Goal: Check status: Check status

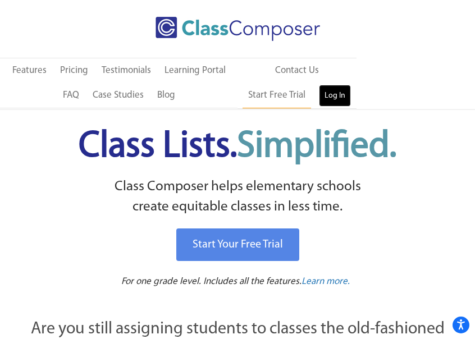
click at [335, 100] on link "Log In" at bounding box center [335, 96] width 32 height 22
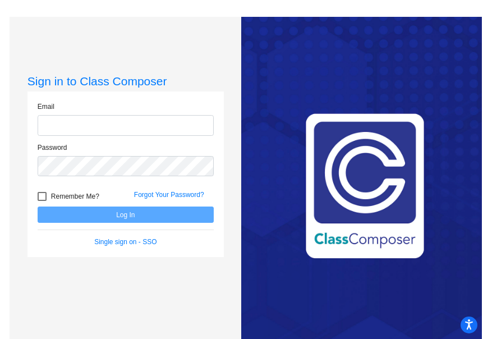
type input "[EMAIL_ADDRESS][DOMAIN_NAME]"
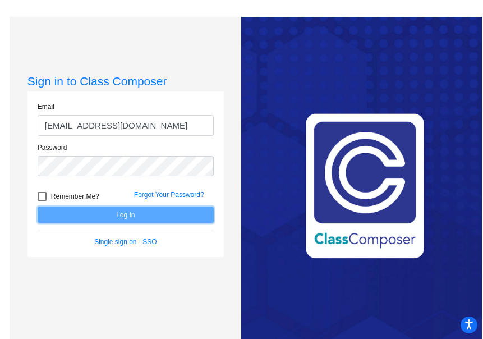
click at [125, 215] on button "Log In" at bounding box center [126, 214] width 176 height 16
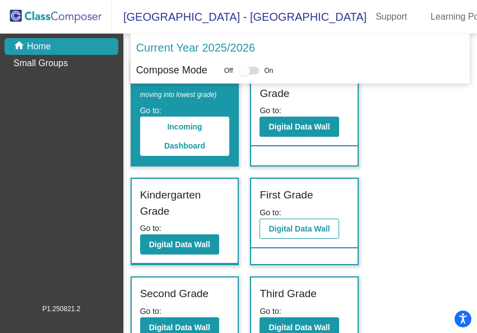
scroll to position [56, 0]
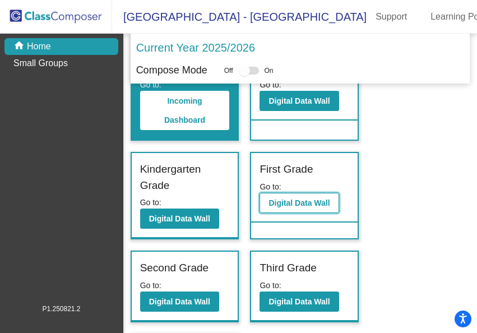
click at [291, 208] on b "Digital Data Wall" at bounding box center [299, 203] width 61 height 9
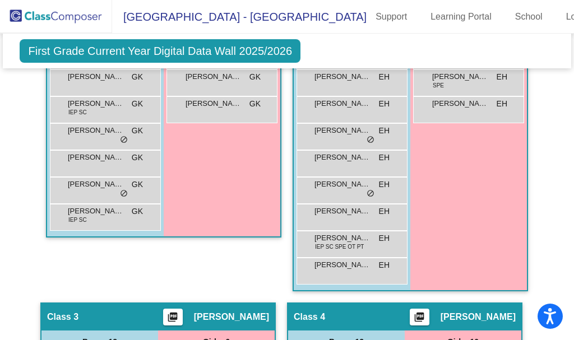
scroll to position [561, 0]
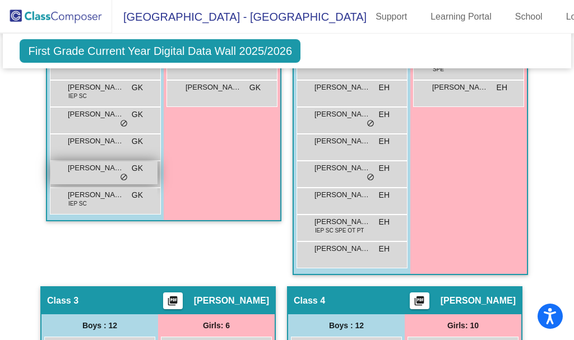
click at [102, 171] on span "[PERSON_NAME]" at bounding box center [96, 168] width 56 height 11
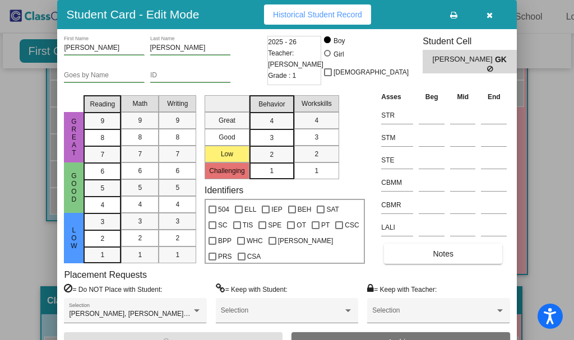
click at [349, 9] on button "Historical Student Record" at bounding box center [317, 14] width 107 height 20
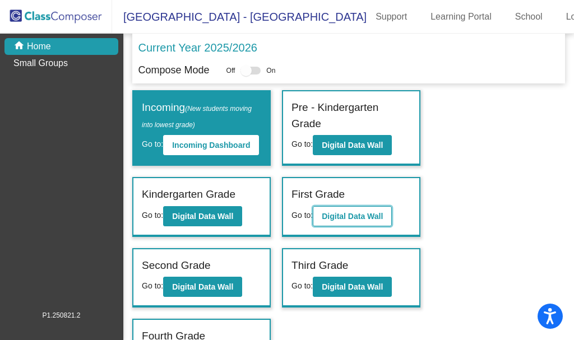
click at [326, 221] on b "Digital Data Wall" at bounding box center [352, 216] width 61 height 9
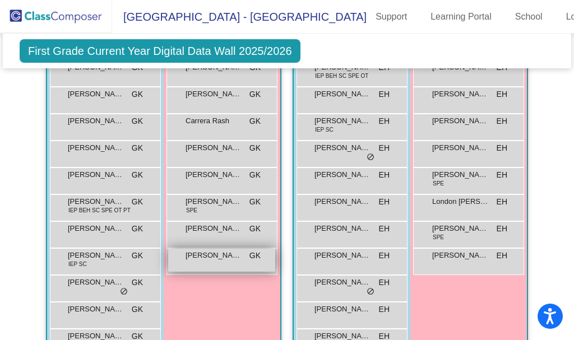
scroll to position [337, 0]
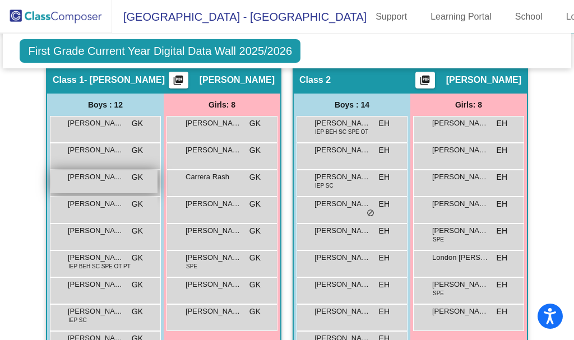
click at [93, 178] on span "[PERSON_NAME]" at bounding box center [96, 177] width 56 height 11
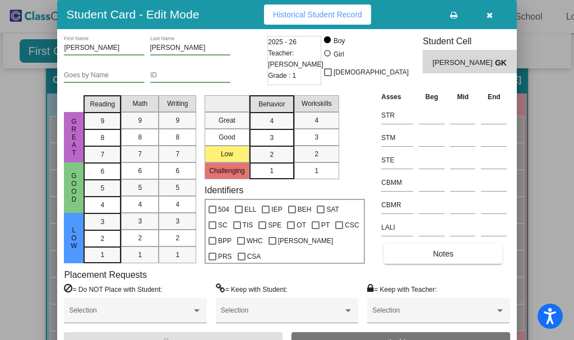
click at [355, 11] on span "Historical Student Record" at bounding box center [317, 14] width 89 height 9
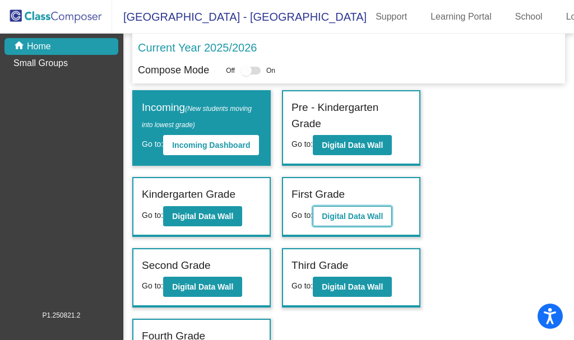
click at [375, 227] on button "Digital Data Wall" at bounding box center [352, 216] width 79 height 20
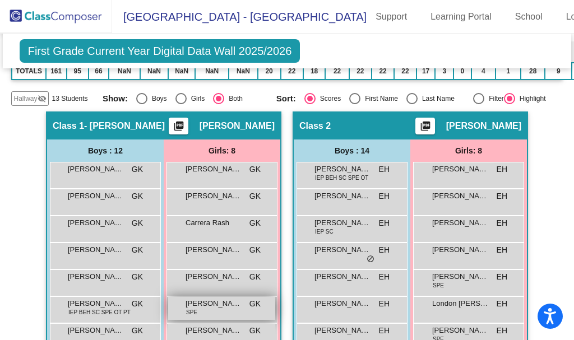
scroll to position [393, 0]
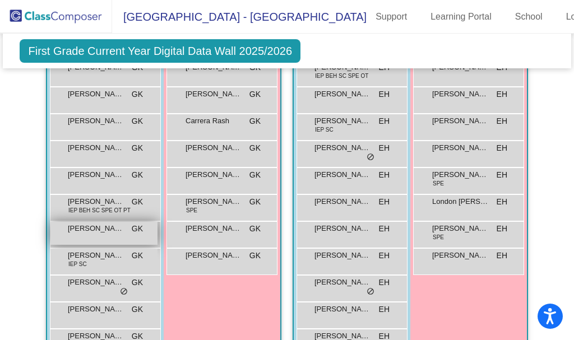
click at [104, 229] on span "[PERSON_NAME] [PERSON_NAME]" at bounding box center [96, 228] width 56 height 11
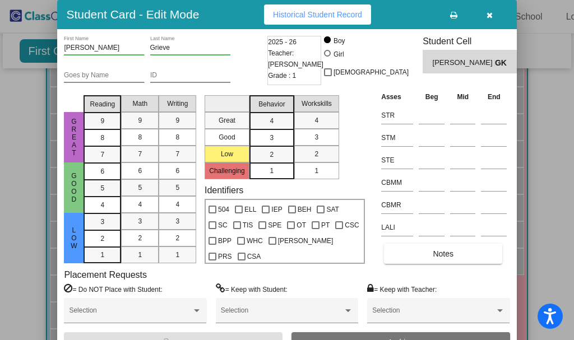
click at [309, 13] on span "Historical Student Record" at bounding box center [317, 14] width 89 height 9
click at [326, 13] on span "Historical Student Record" at bounding box center [317, 14] width 89 height 9
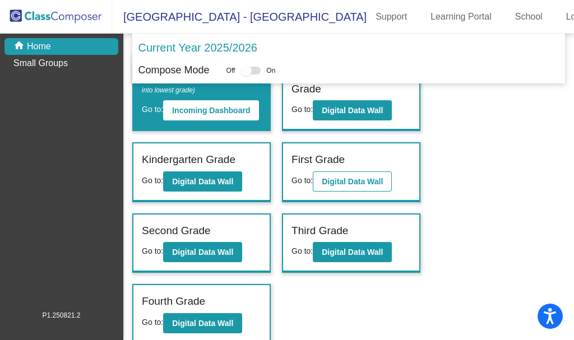
scroll to position [50, 0]
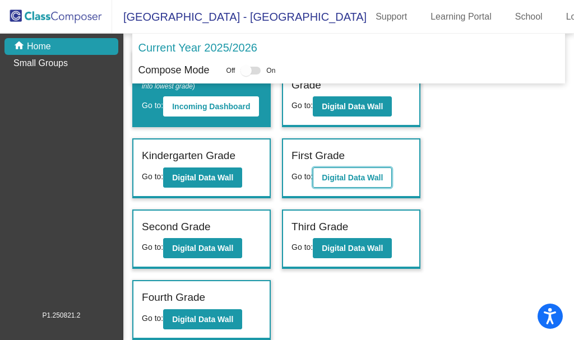
click at [367, 176] on b "Digital Data Wall" at bounding box center [352, 177] width 61 height 9
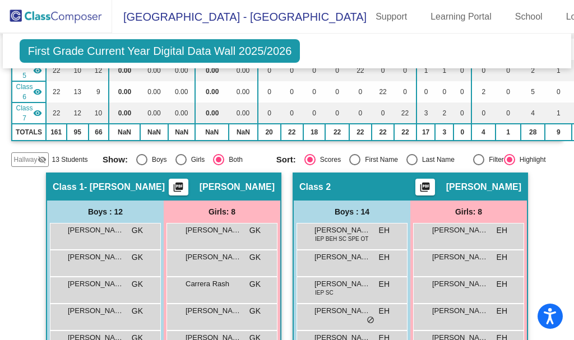
scroll to position [337, 0]
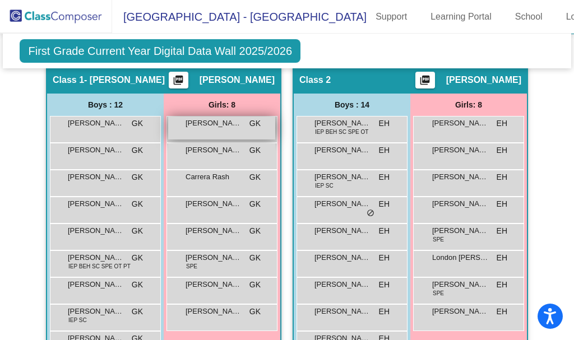
click at [213, 125] on span "[PERSON_NAME]" at bounding box center [214, 123] width 56 height 11
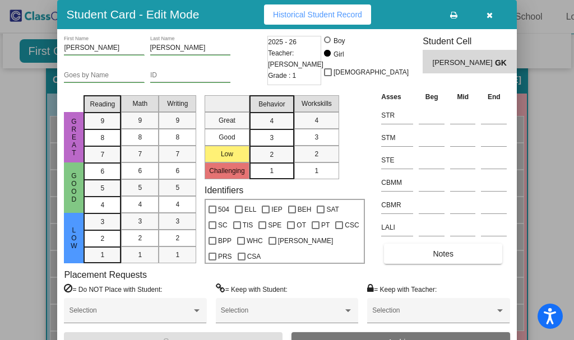
click at [304, 14] on span "Historical Student Record" at bounding box center [317, 14] width 89 height 9
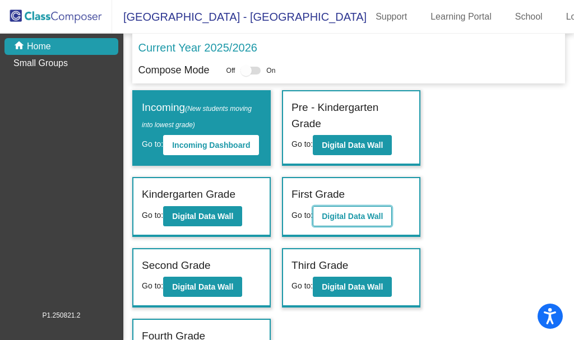
click at [358, 221] on b "Digital Data Wall" at bounding box center [352, 216] width 61 height 9
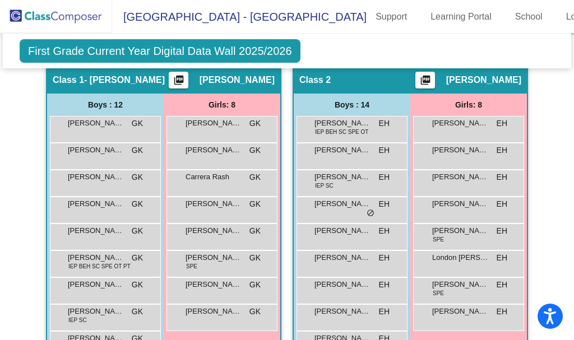
scroll to position [393, 0]
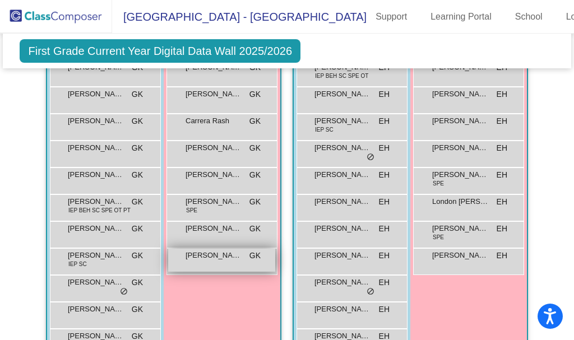
click at [207, 260] on span "[PERSON_NAME]" at bounding box center [214, 255] width 56 height 11
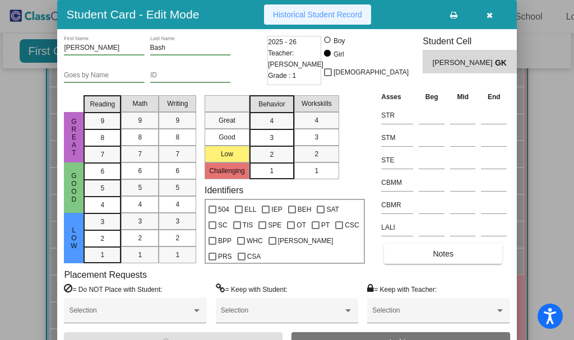
click at [308, 11] on span "Historical Student Record" at bounding box center [317, 14] width 89 height 9
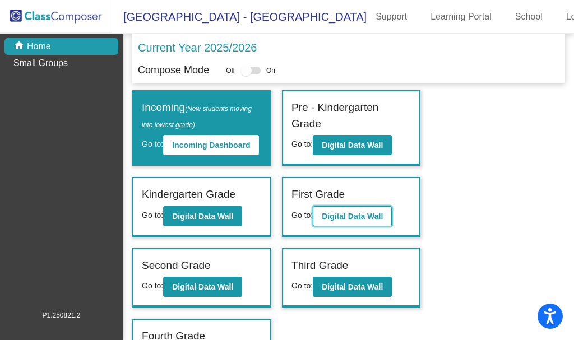
click at [369, 221] on b "Digital Data Wall" at bounding box center [352, 216] width 61 height 9
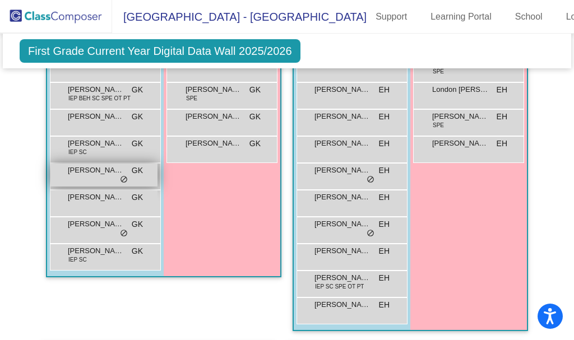
scroll to position [449, 0]
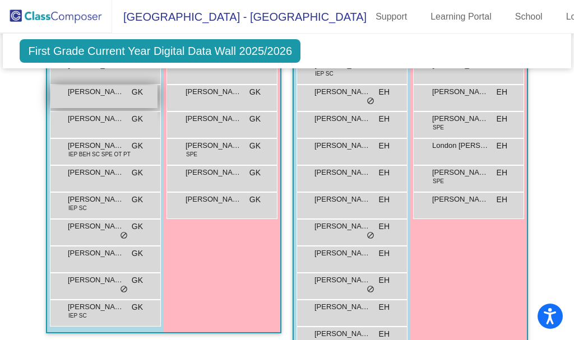
click at [114, 95] on span "[PERSON_NAME]" at bounding box center [96, 91] width 56 height 11
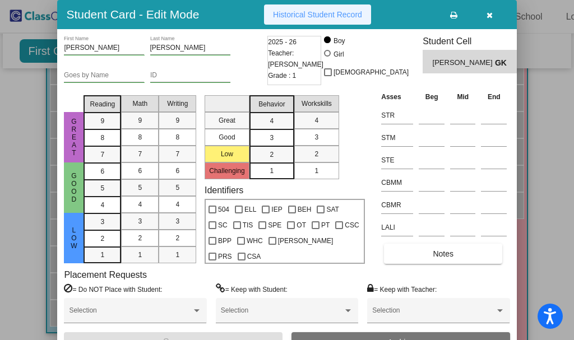
click at [321, 11] on span "Historical Student Record" at bounding box center [317, 14] width 89 height 9
click at [482, 11] on icon "button" at bounding box center [490, 15] width 6 height 8
